Goal: Find specific page/section: Find specific page/section

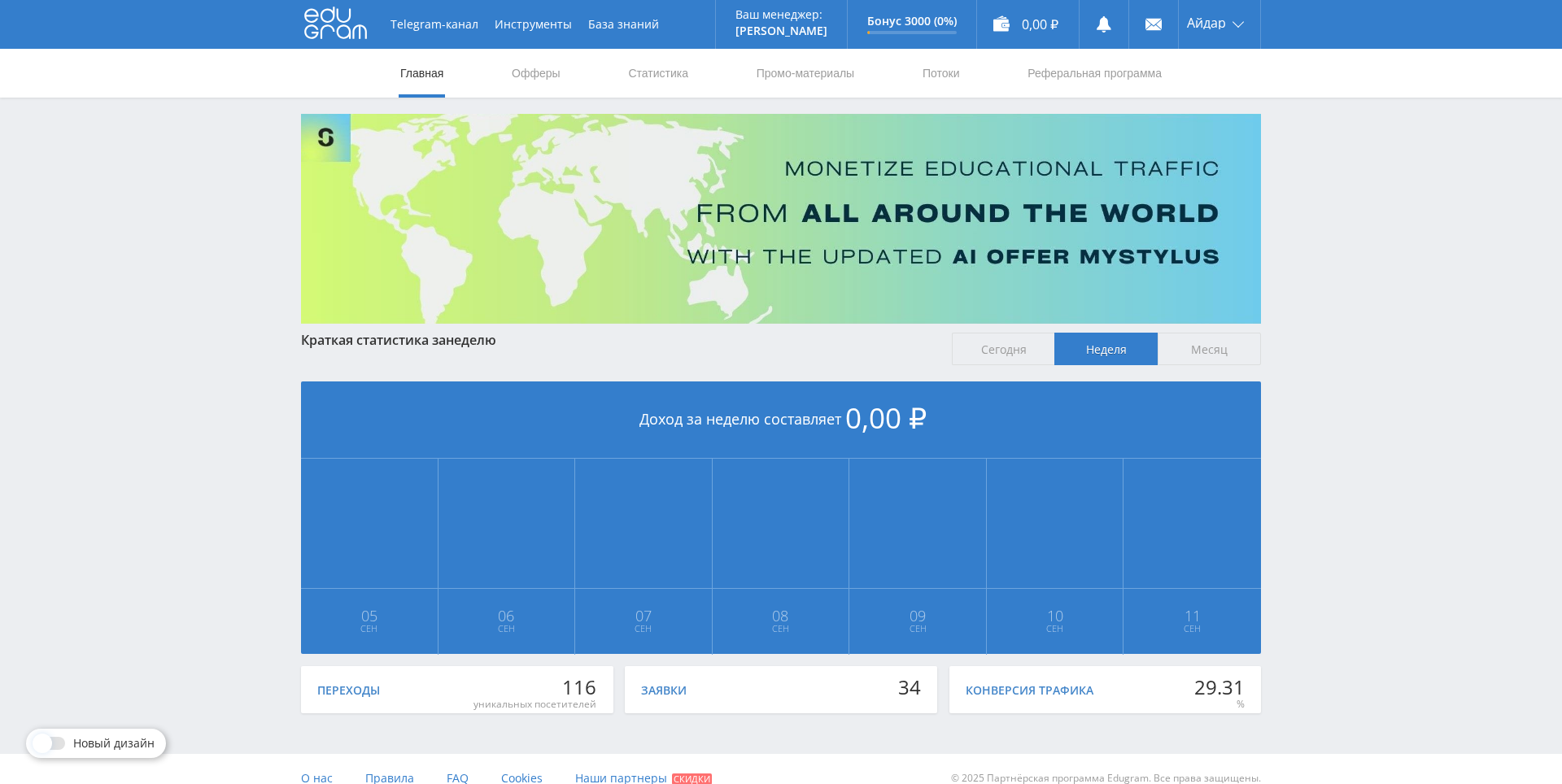
click at [735, 336] on div "Краткая статистика за неделю" at bounding box center [618, 340] width 634 height 15
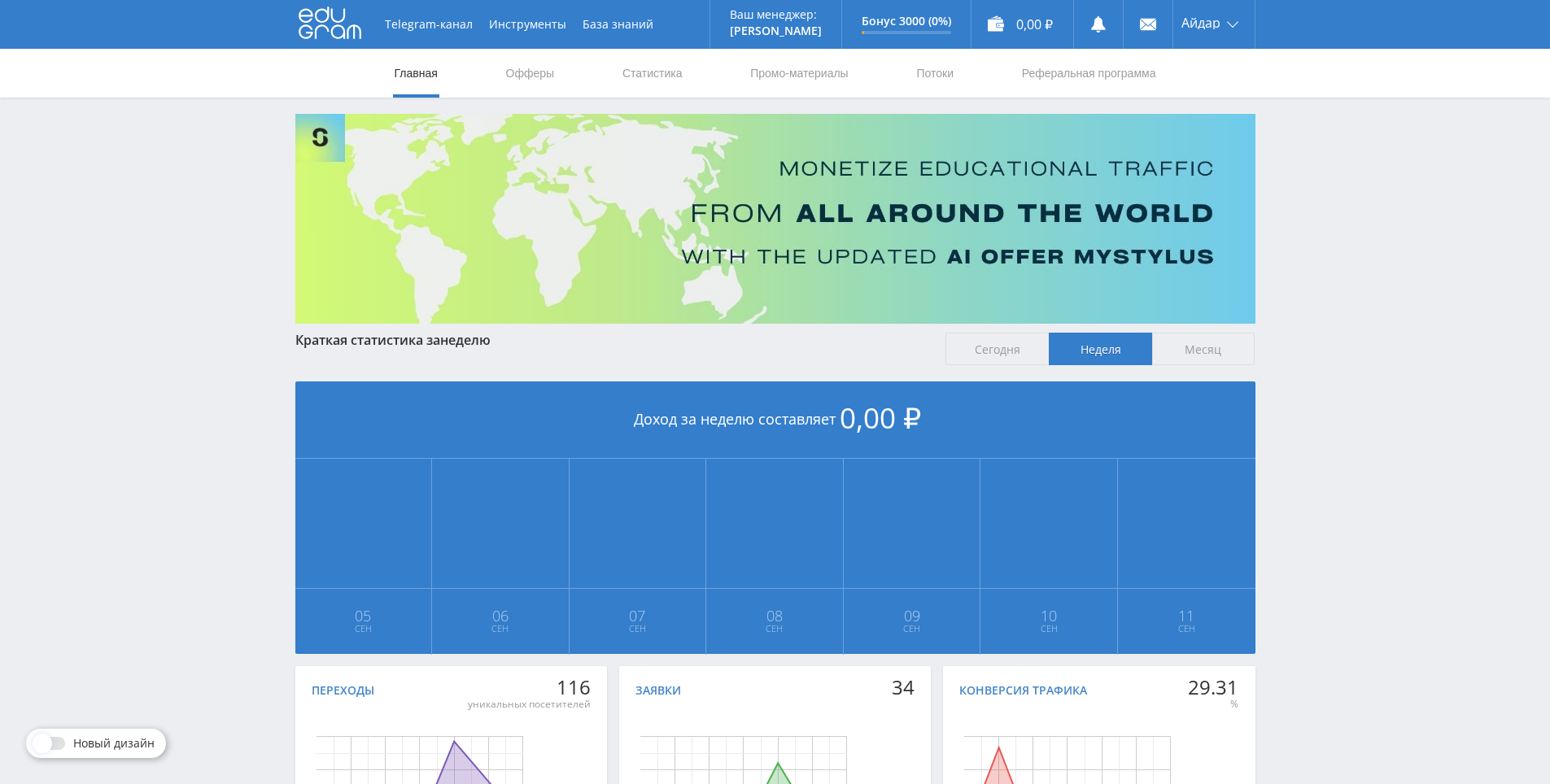
drag, startPoint x: 736, startPoint y: 336, endPoint x: 748, endPoint y: 268, distance: 69.1
click at [517, 87] on link "Офферы" at bounding box center [530, 73] width 52 height 48
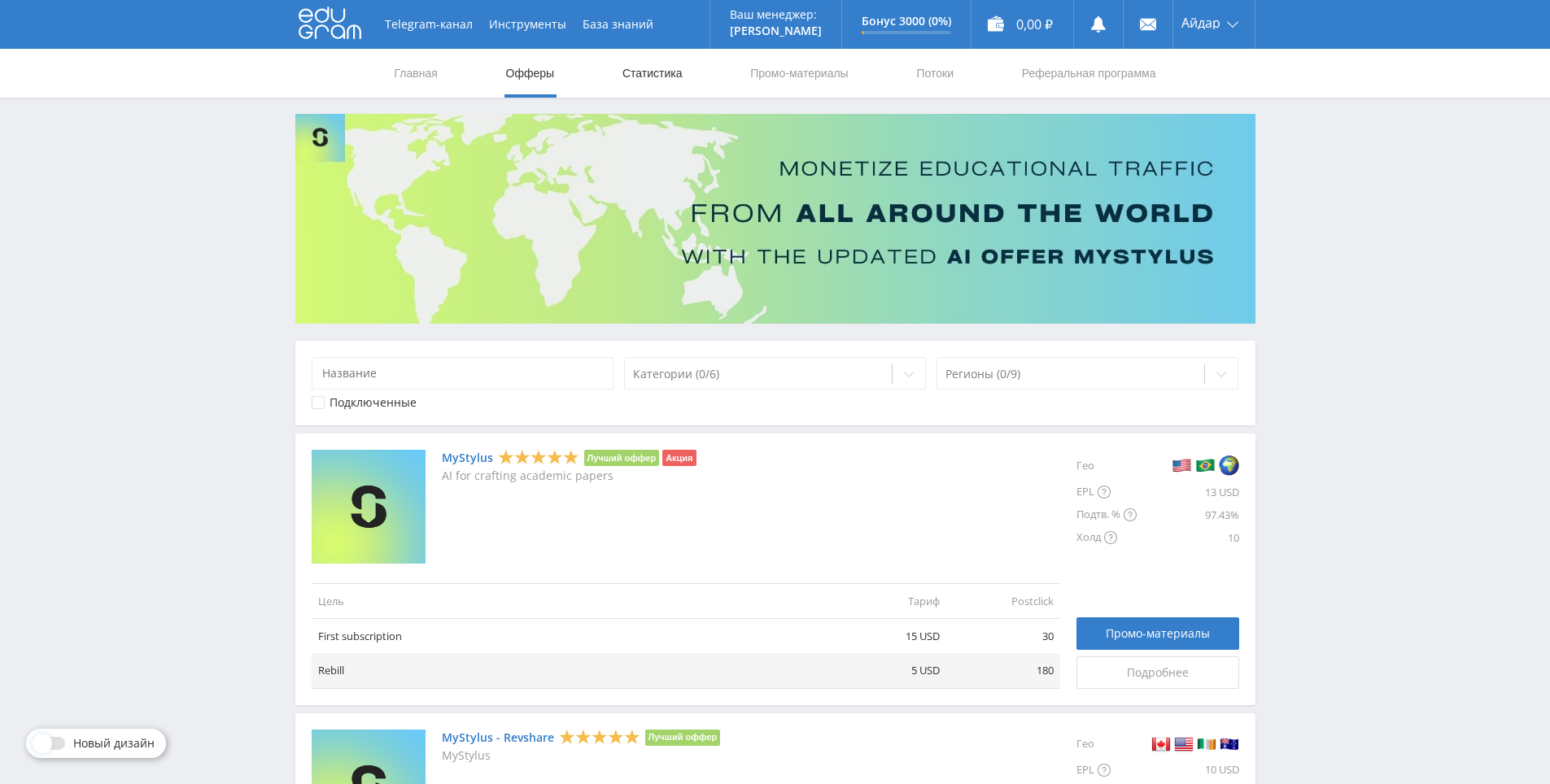
click at [638, 71] on link "Статистика" at bounding box center [652, 73] width 63 height 48
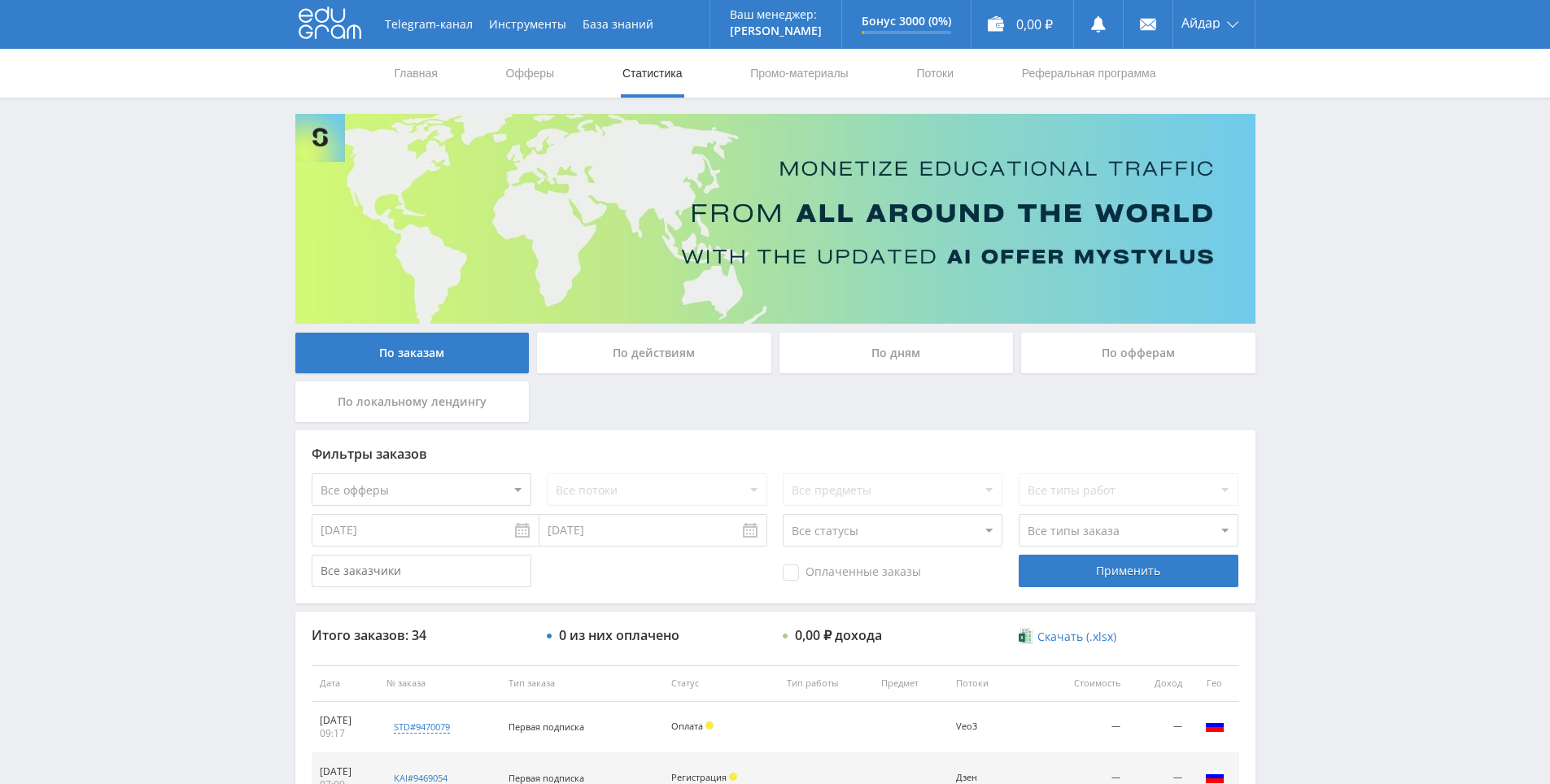
scroll to position [81, 0]
